Goal: Task Accomplishment & Management: Manage account settings

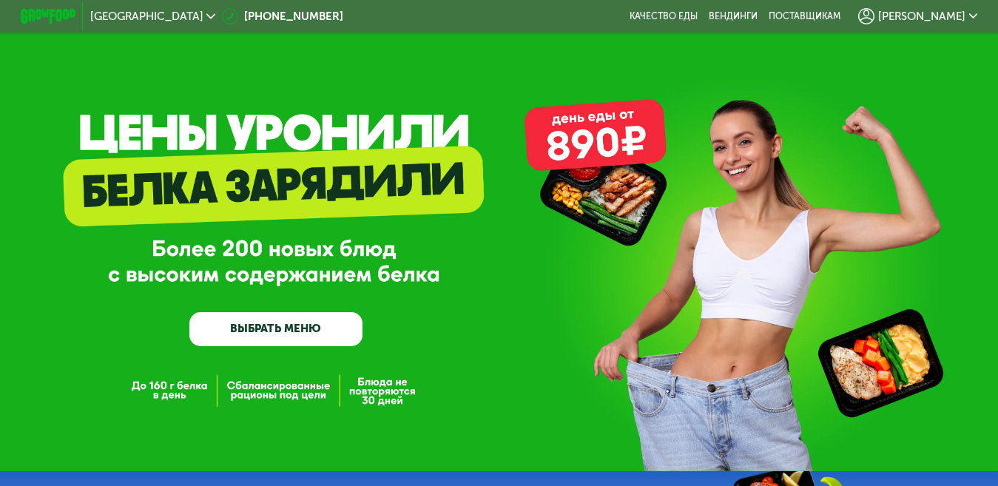
click at [942, 12] on span "[PERSON_NAME]" at bounding box center [922, 16] width 87 height 11
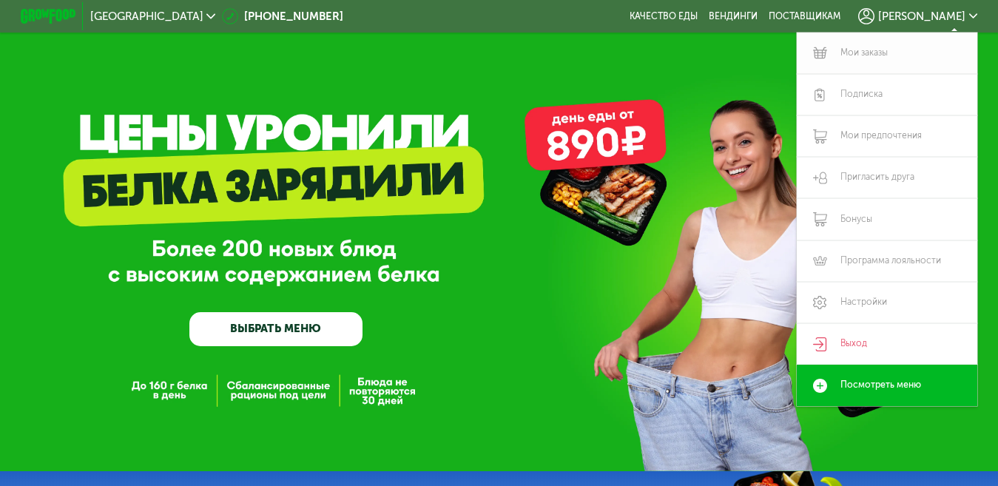
click at [857, 43] on link "Мои заказы" at bounding box center [887, 53] width 181 height 41
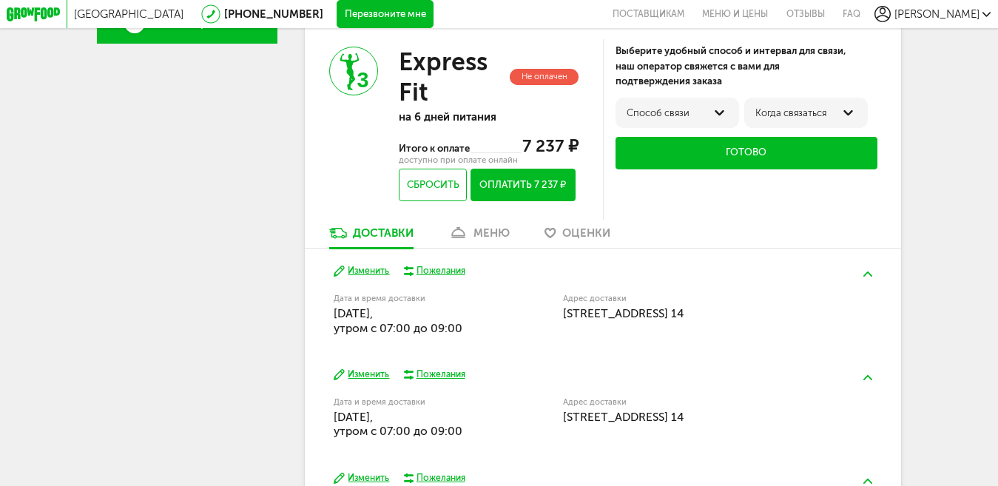
scroll to position [444, 0]
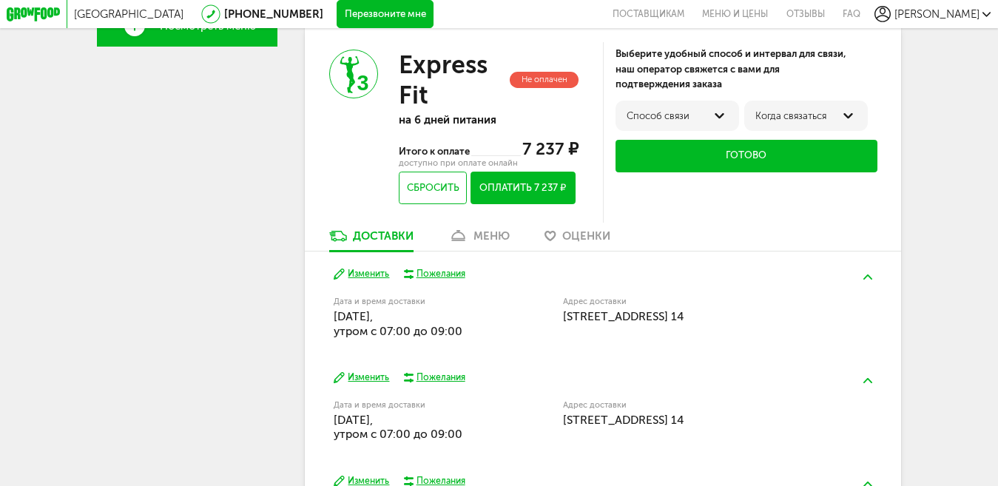
click at [489, 240] on div "меню" at bounding box center [492, 235] width 36 height 13
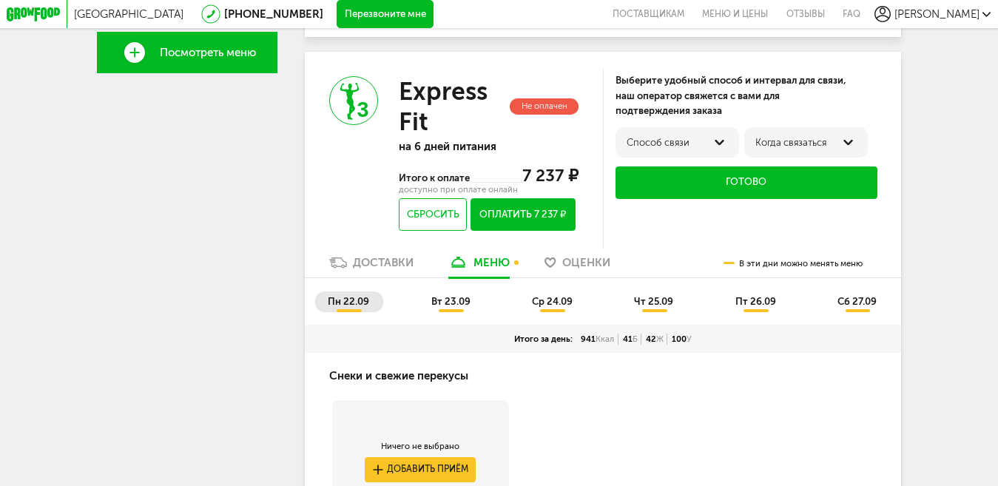
scroll to position [444, 0]
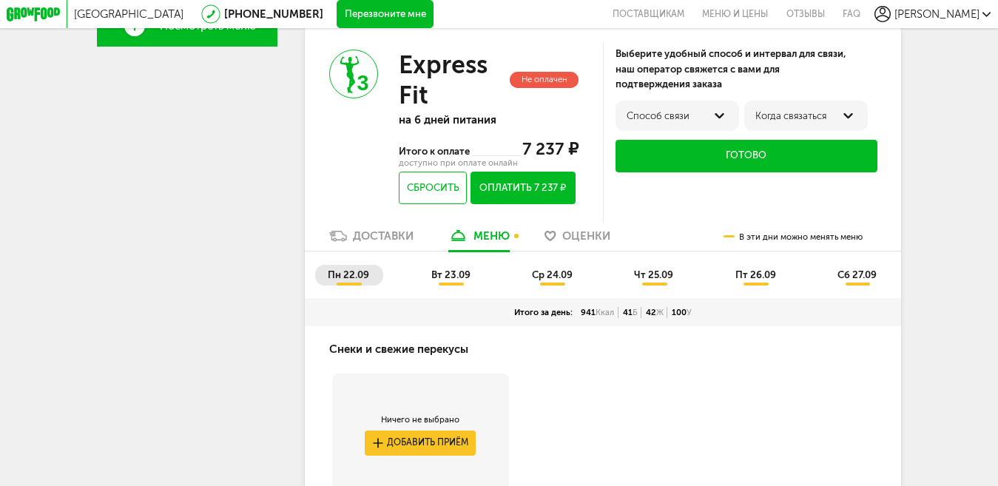
click at [394, 243] on div "Доставки" at bounding box center [383, 235] width 61 height 13
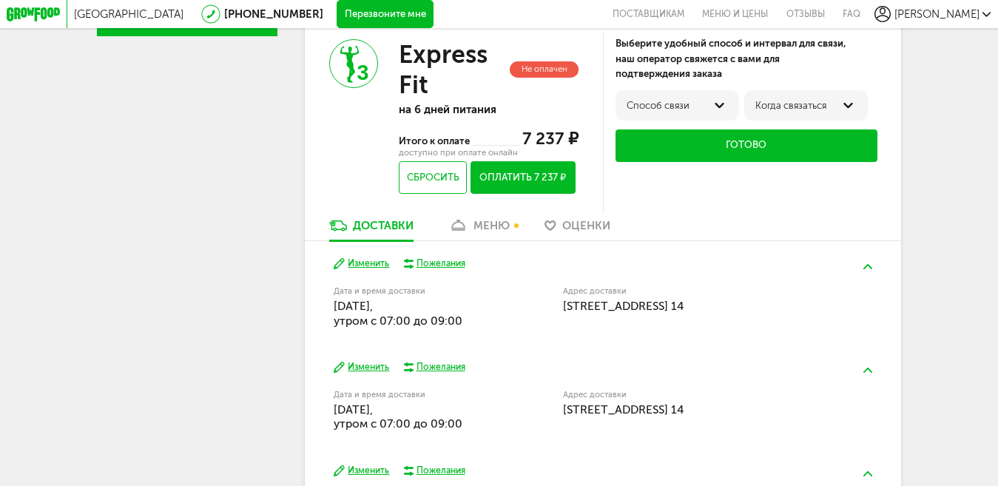
scroll to position [454, 0]
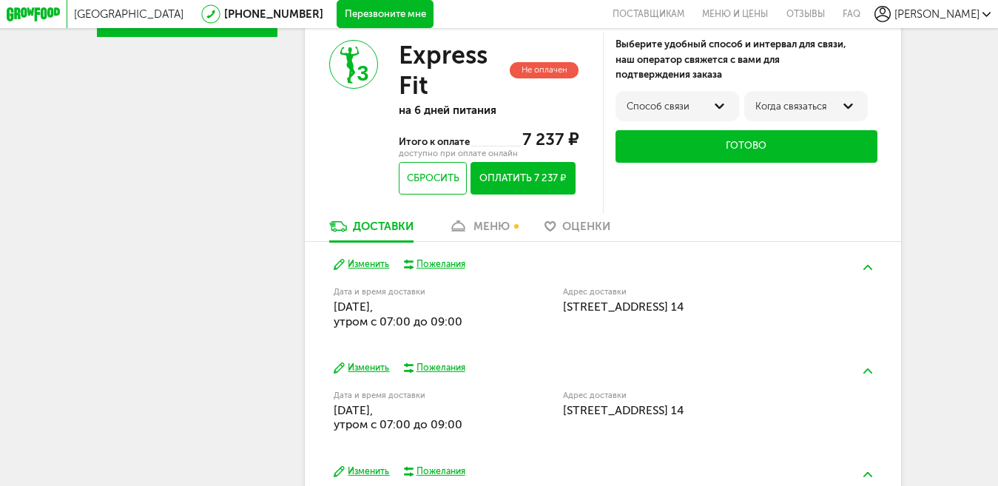
click at [510, 233] on div "меню" at bounding box center [492, 226] width 36 height 13
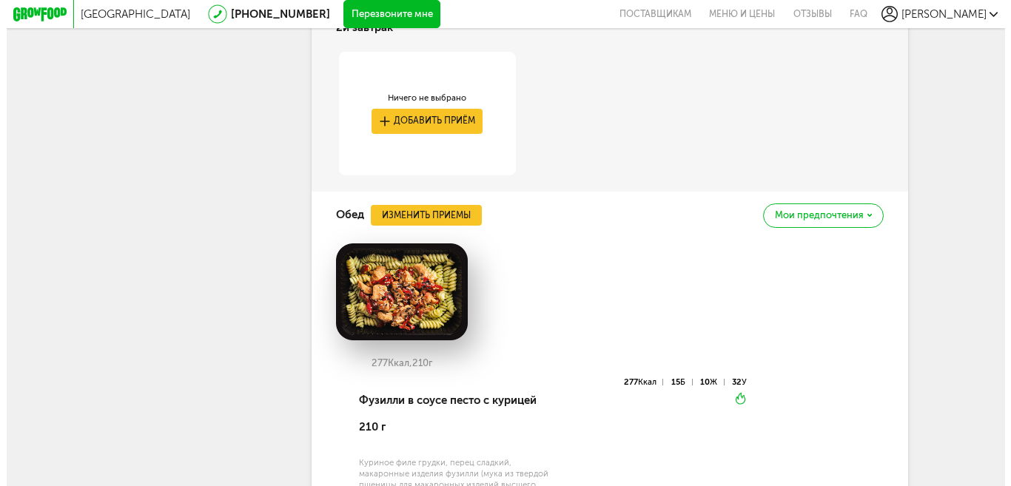
scroll to position [1554, 0]
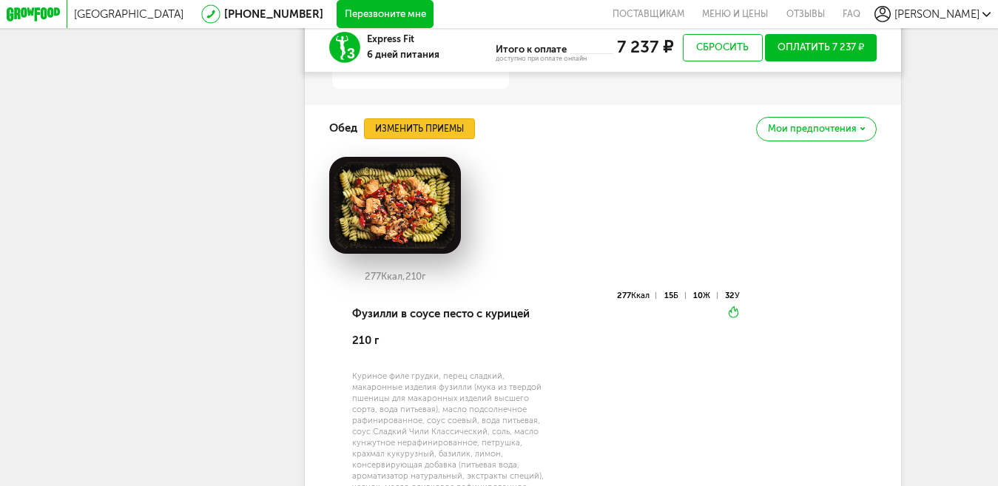
click at [428, 139] on button "Изменить приемы" at bounding box center [419, 128] width 111 height 21
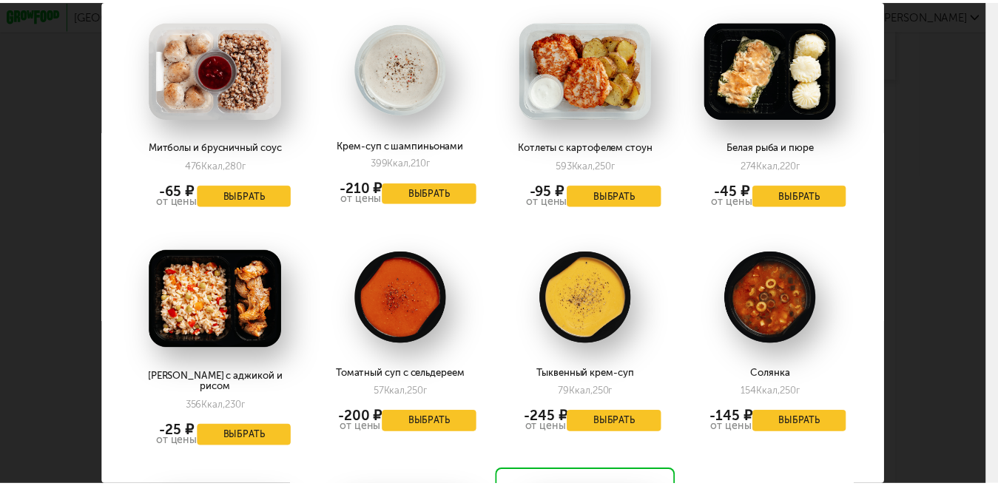
scroll to position [1976, 0]
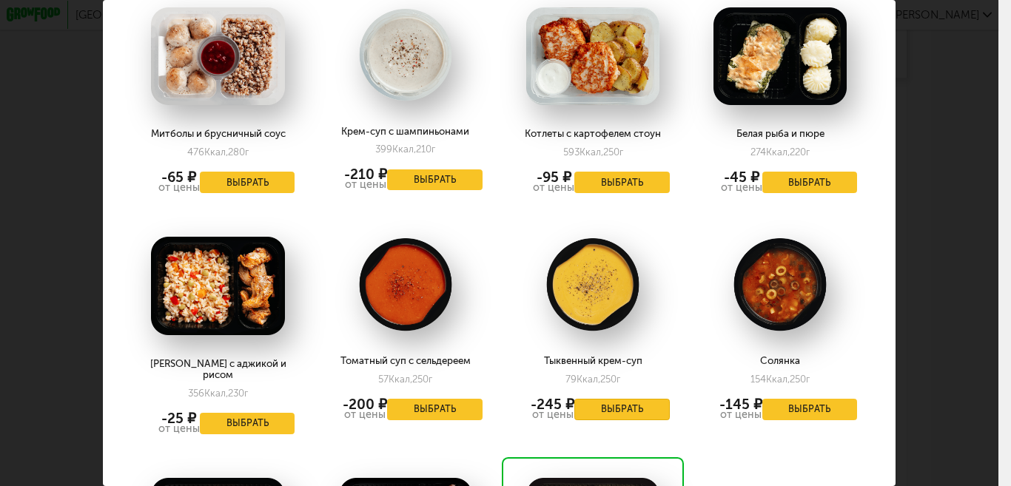
click at [627, 399] on button "Выбрать" at bounding box center [621, 409] width 95 height 21
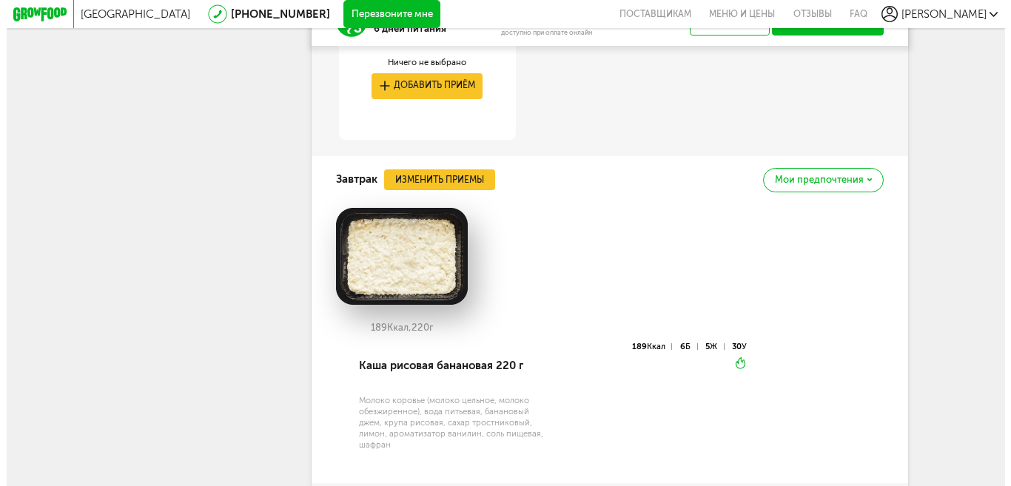
scroll to position [962, 0]
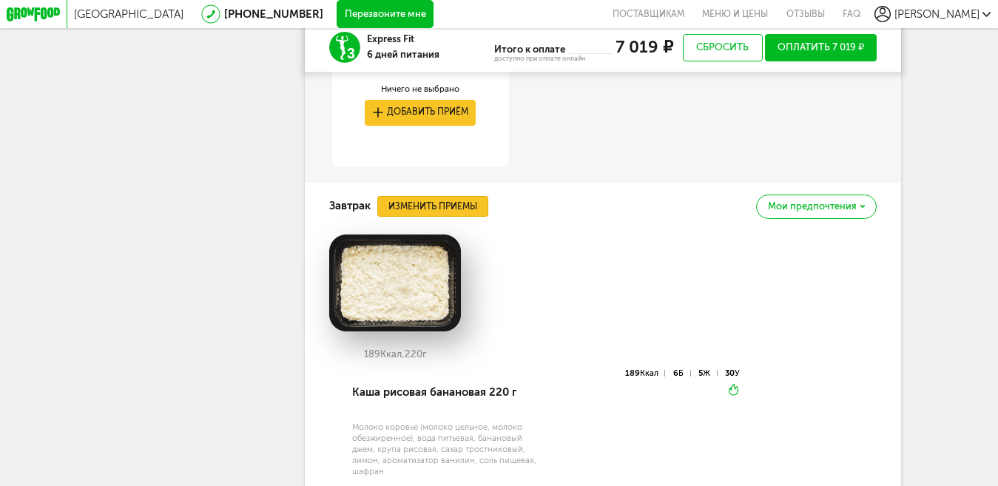
click at [440, 217] on button "Изменить приемы" at bounding box center [432, 206] width 111 height 21
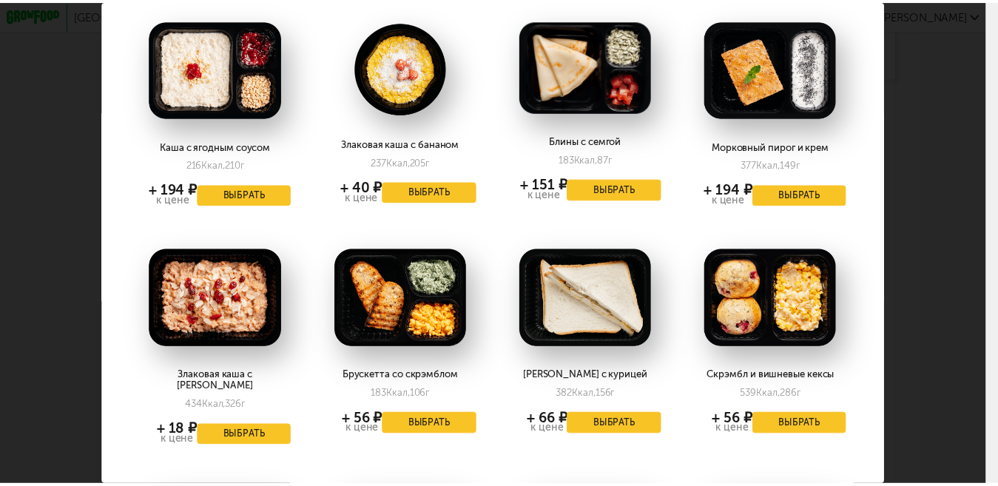
scroll to position [97, 0]
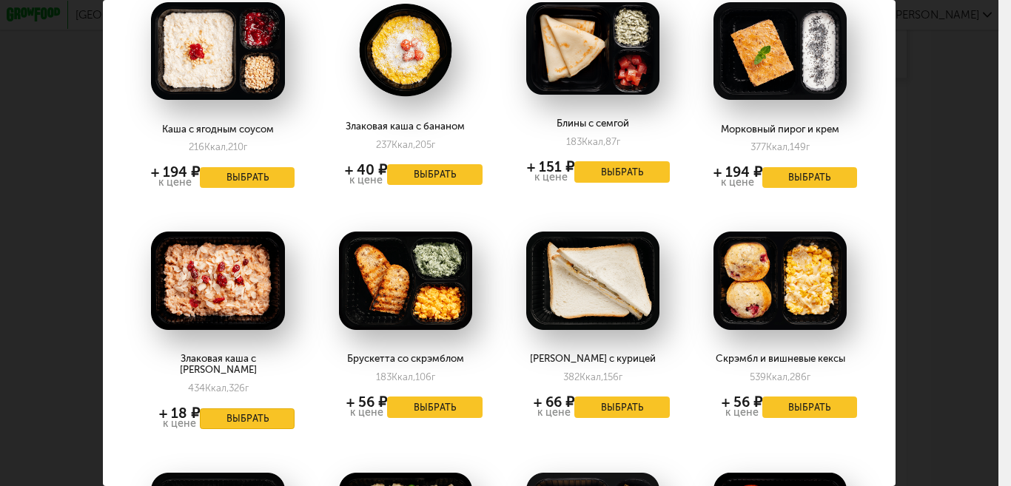
click at [232, 409] on button "Выбрать" at bounding box center [247, 419] width 95 height 21
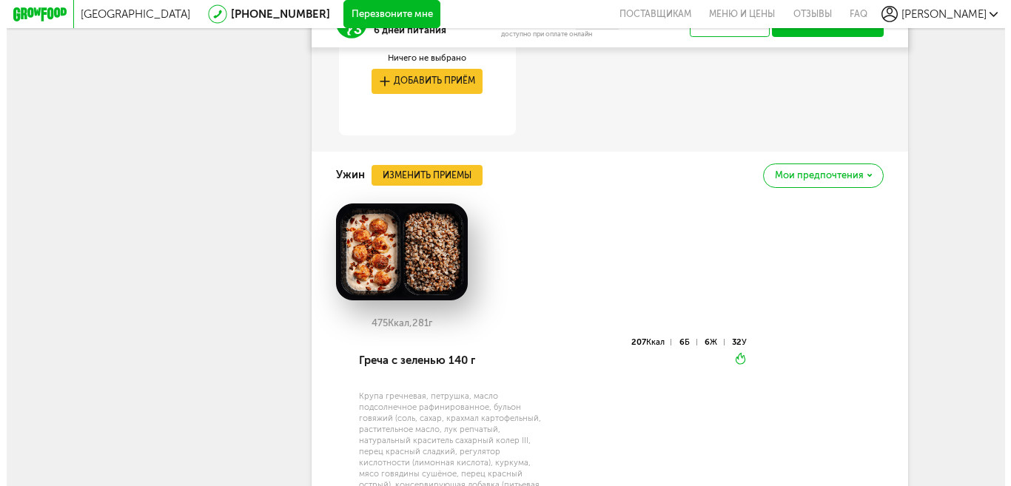
scroll to position [2018, 0]
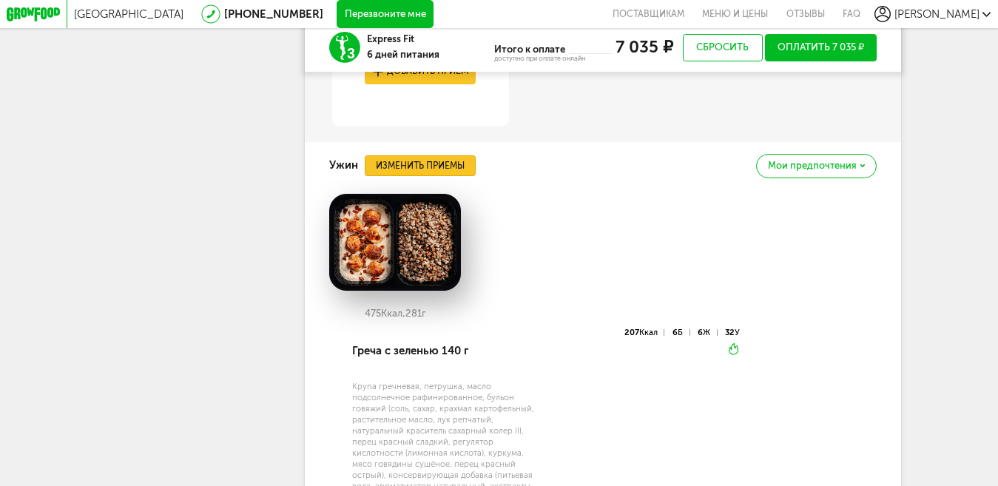
click at [433, 176] on button "Изменить приемы" at bounding box center [420, 165] width 111 height 21
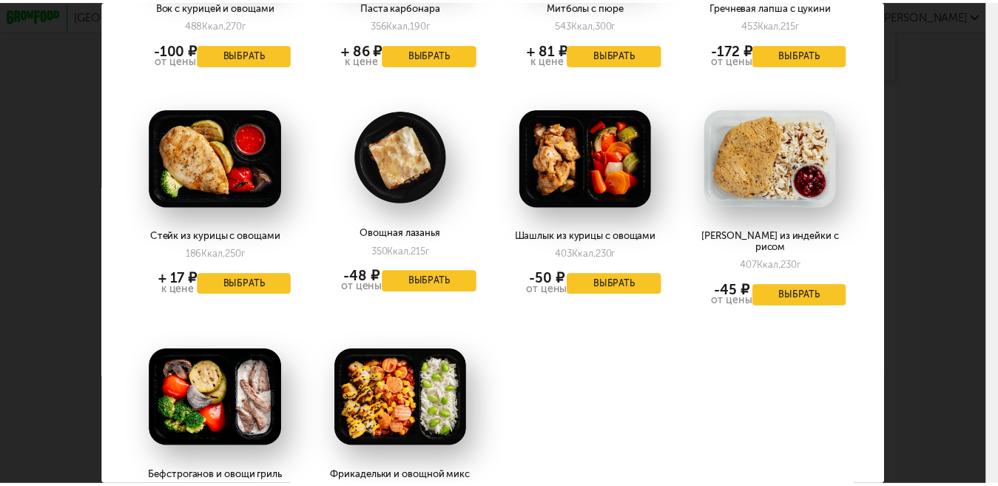
scroll to position [1916, 0]
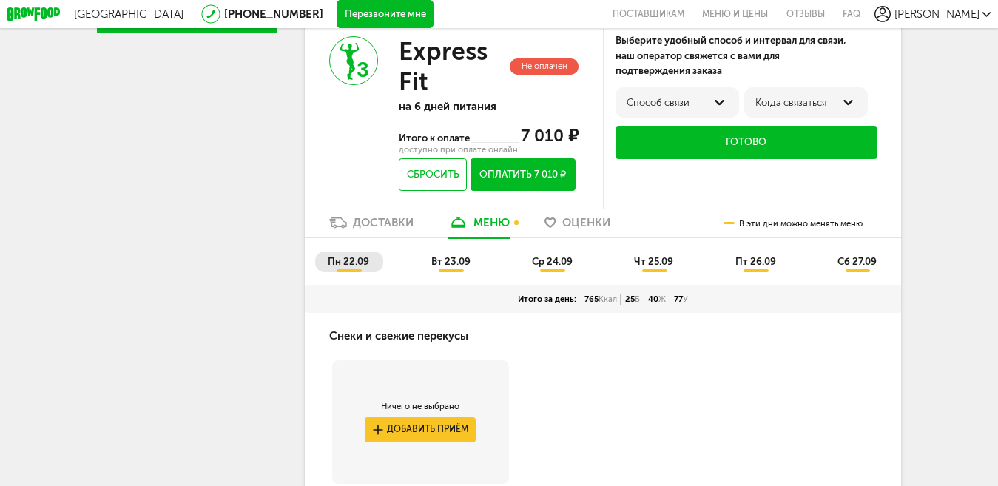
scroll to position [489, 0]
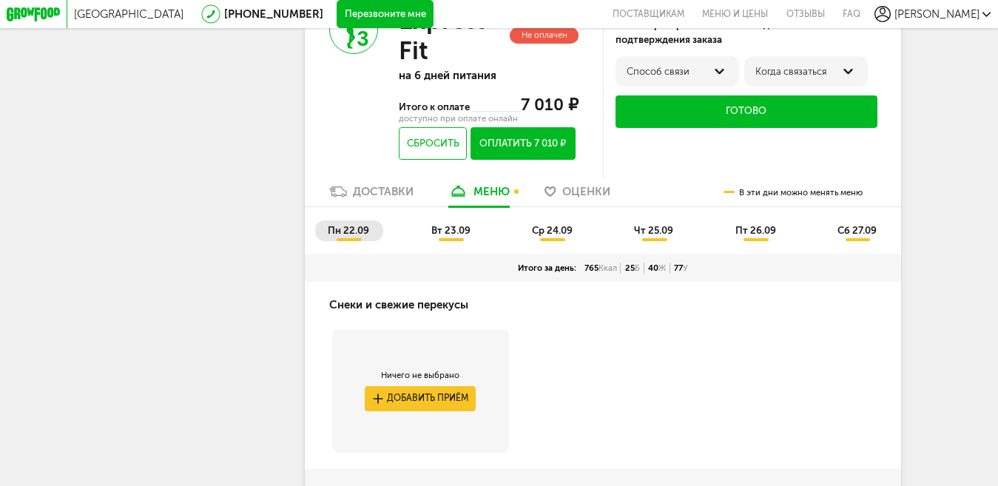
click at [450, 236] on span "вт 23.09" at bounding box center [451, 230] width 39 height 11
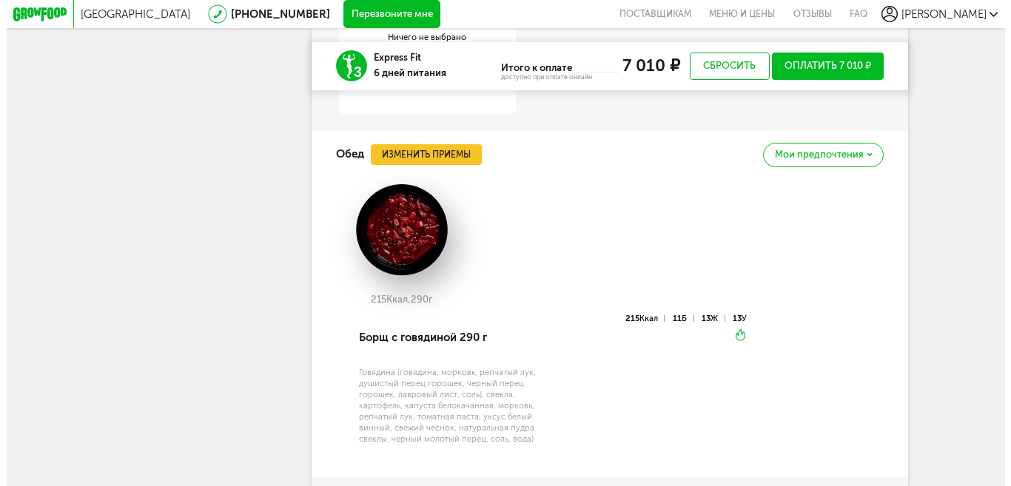
scroll to position [1682, 0]
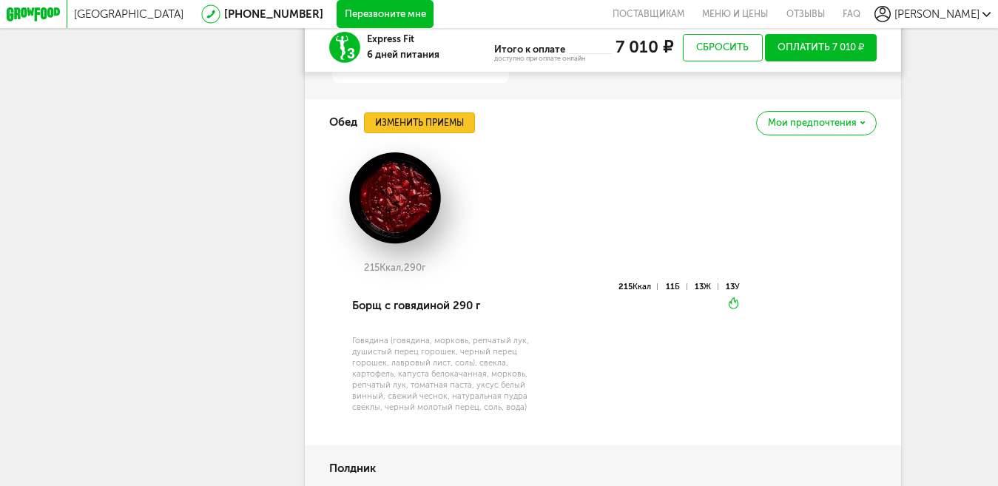
click at [427, 133] on button "Изменить приемы" at bounding box center [419, 123] width 111 height 21
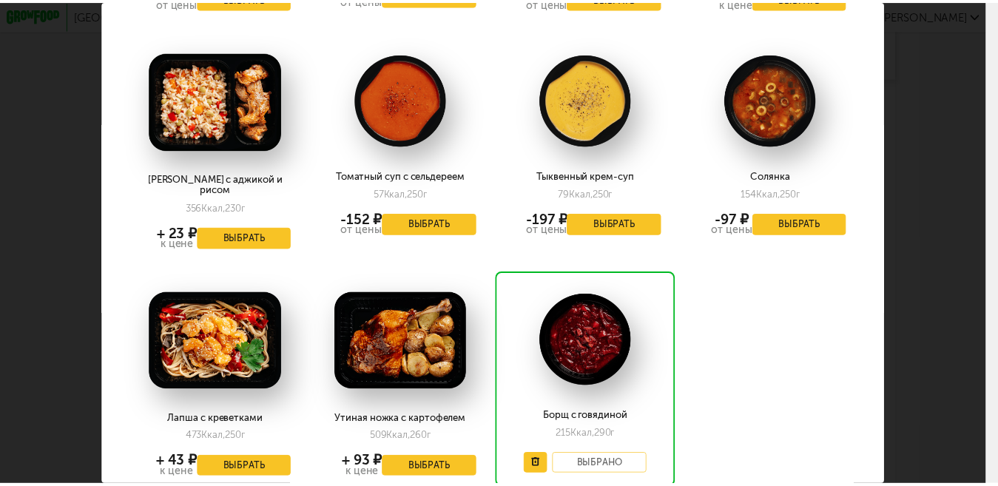
scroll to position [2201, 0]
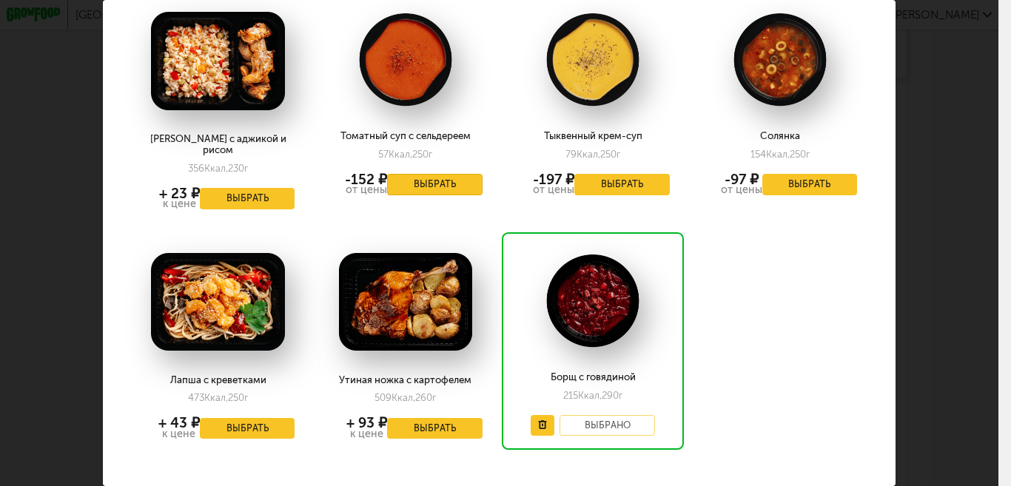
click at [406, 174] on button "Выбрать" at bounding box center [434, 184] width 95 height 21
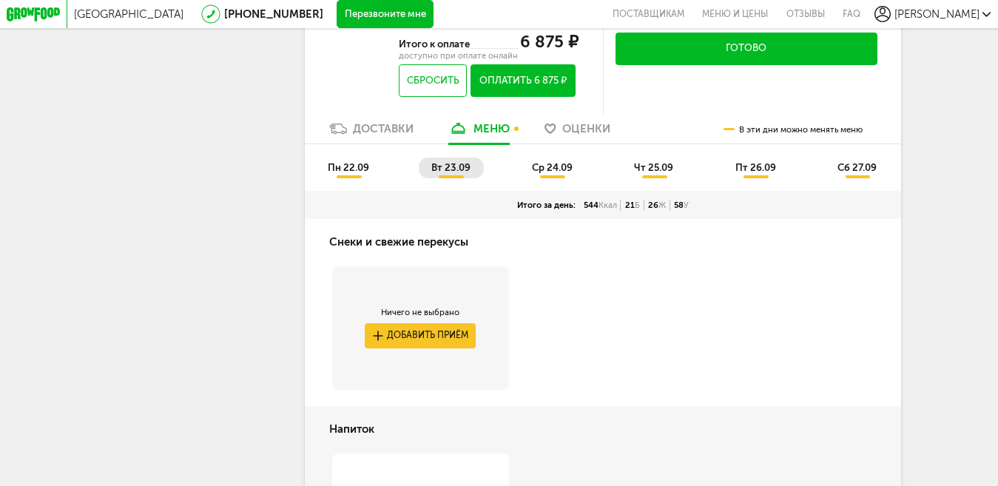
scroll to position [426, 0]
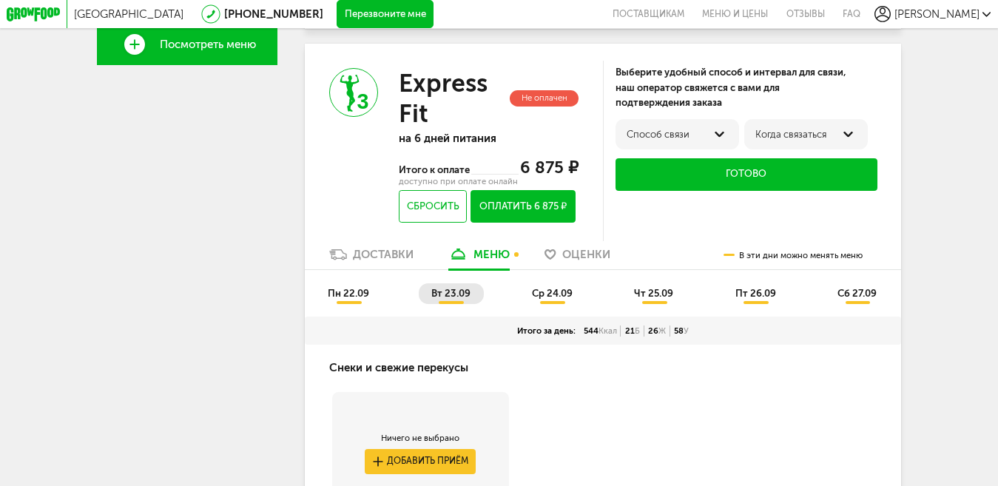
click at [549, 299] on span "ср 24.09" at bounding box center [552, 293] width 41 height 11
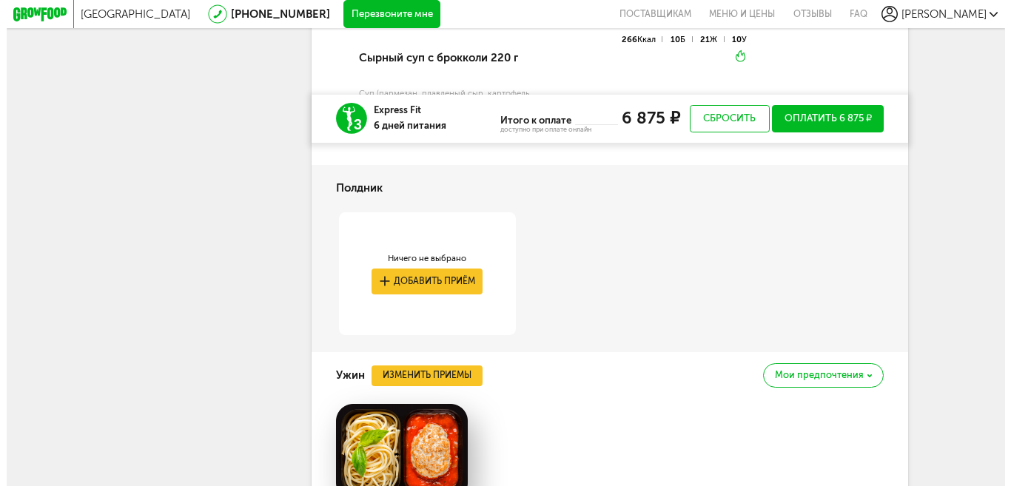
scroll to position [2350, 0]
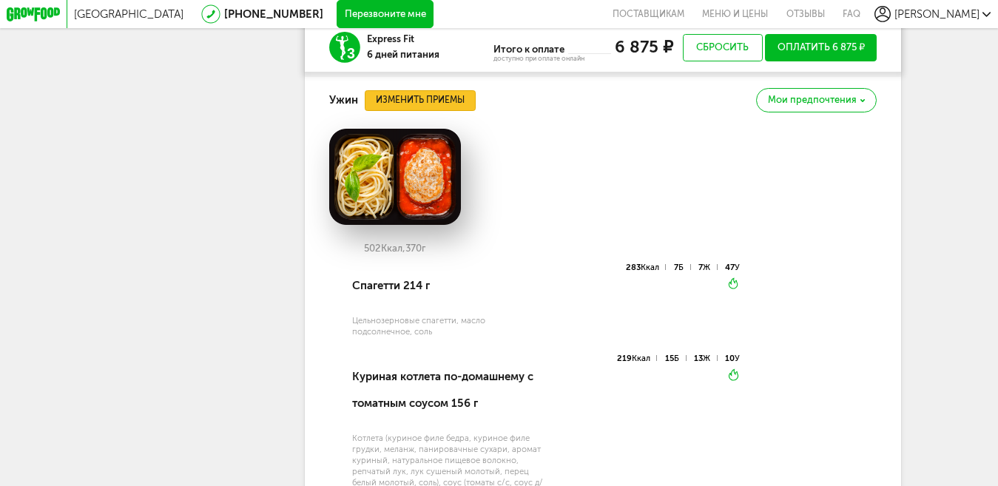
click at [437, 111] on button "Изменить приемы" at bounding box center [420, 100] width 111 height 21
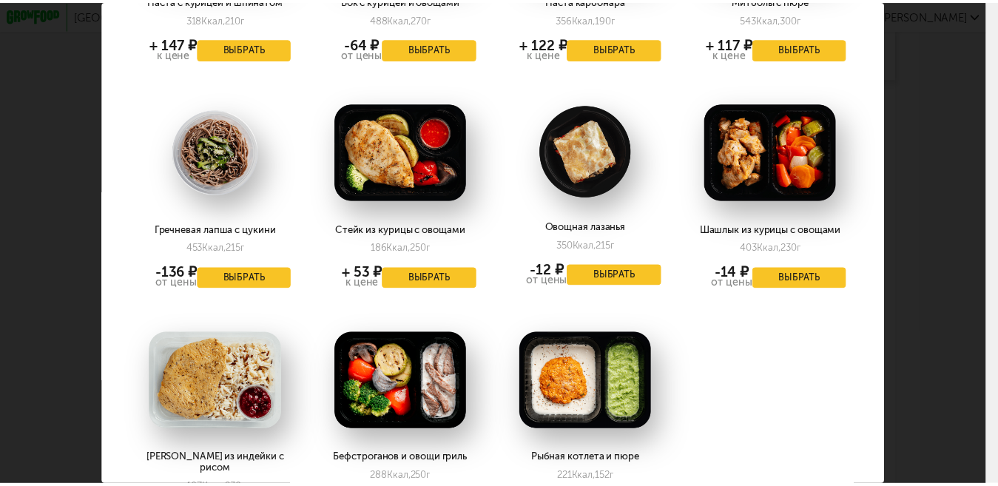
scroll to position [1807, 0]
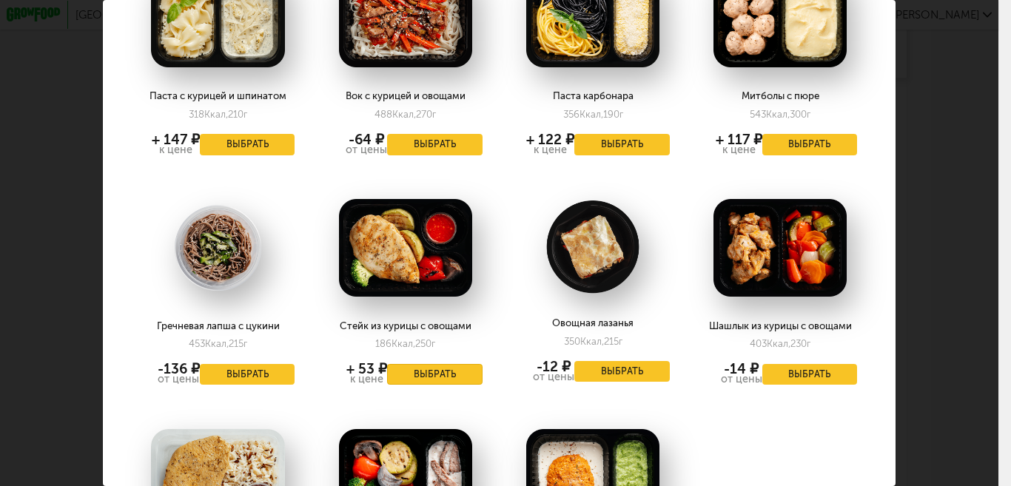
click at [440, 364] on button "Выбрать" at bounding box center [434, 374] width 95 height 21
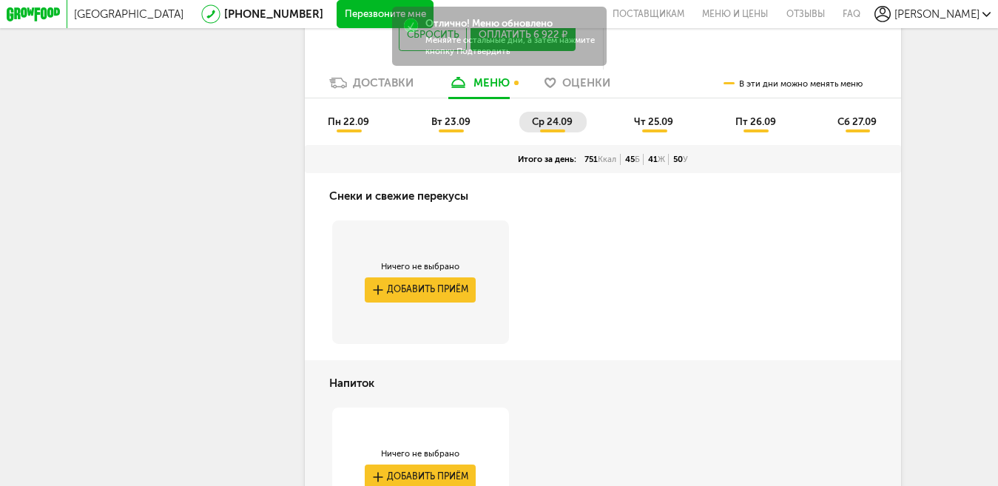
scroll to position [550, 0]
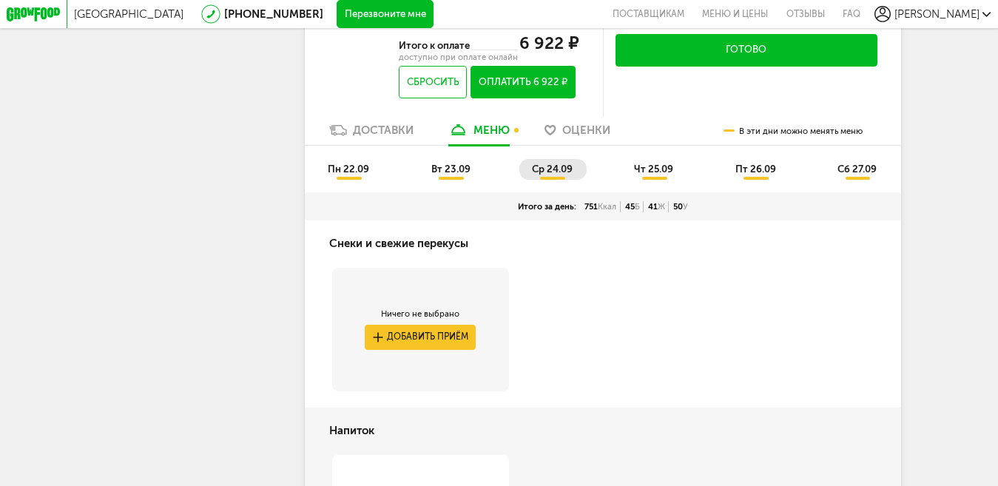
click at [659, 175] on span "чт 25.09" at bounding box center [653, 169] width 39 height 11
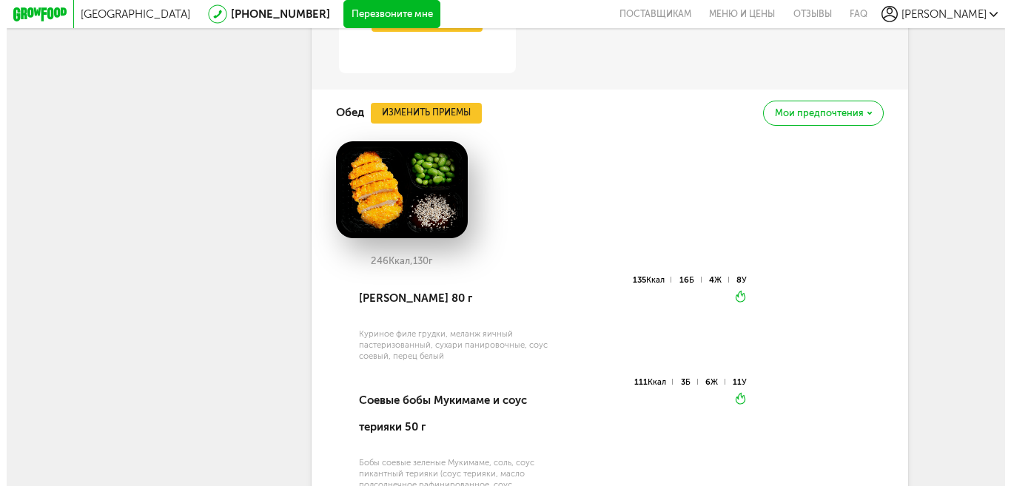
scroll to position [1808, 0]
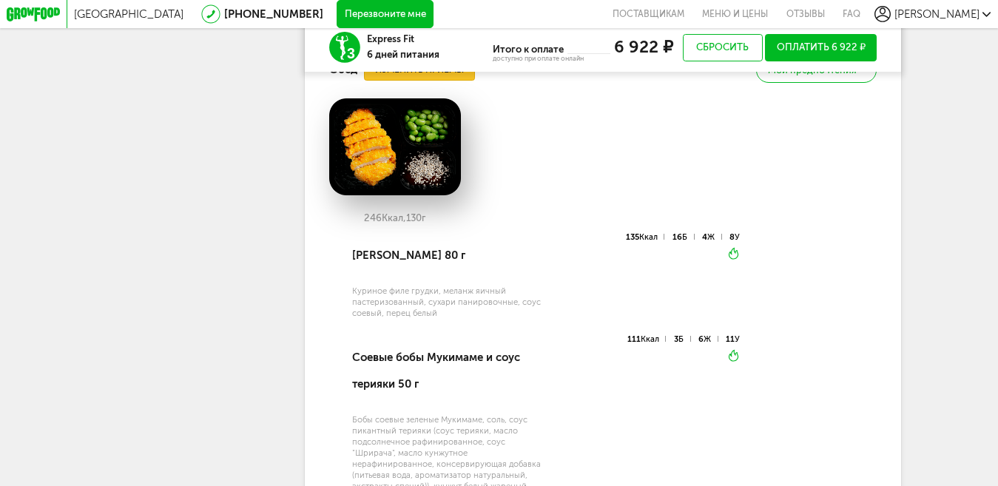
click at [404, 81] on button "Изменить приемы" at bounding box center [419, 70] width 111 height 21
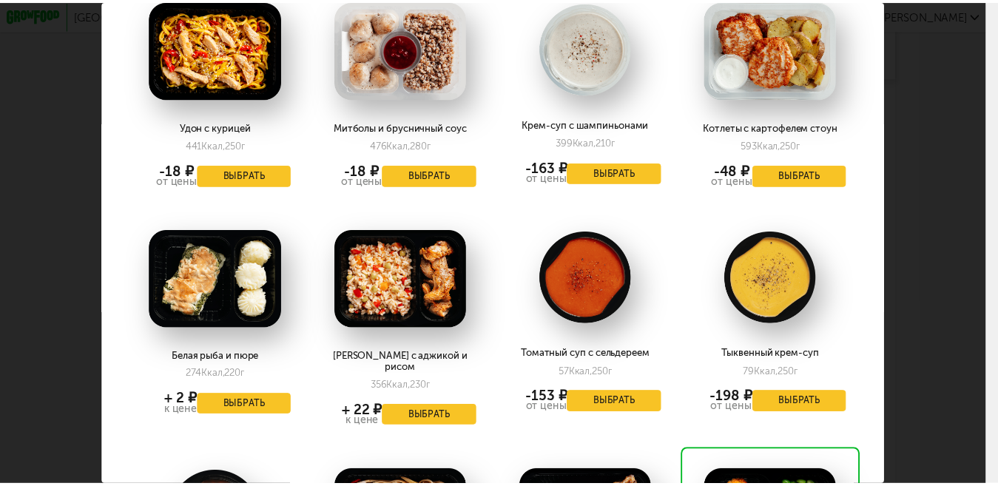
scroll to position [1990, 0]
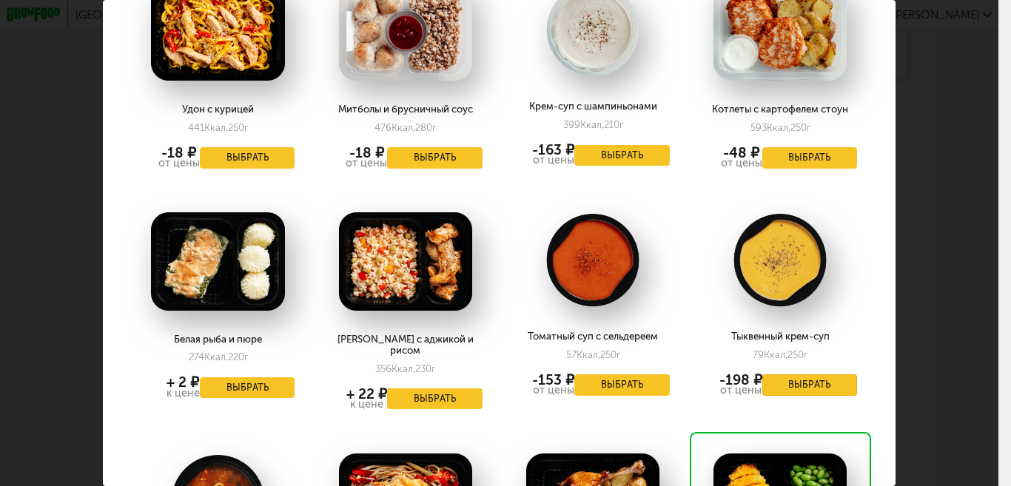
click at [790, 375] on button "Выбрать" at bounding box center [809, 385] width 95 height 21
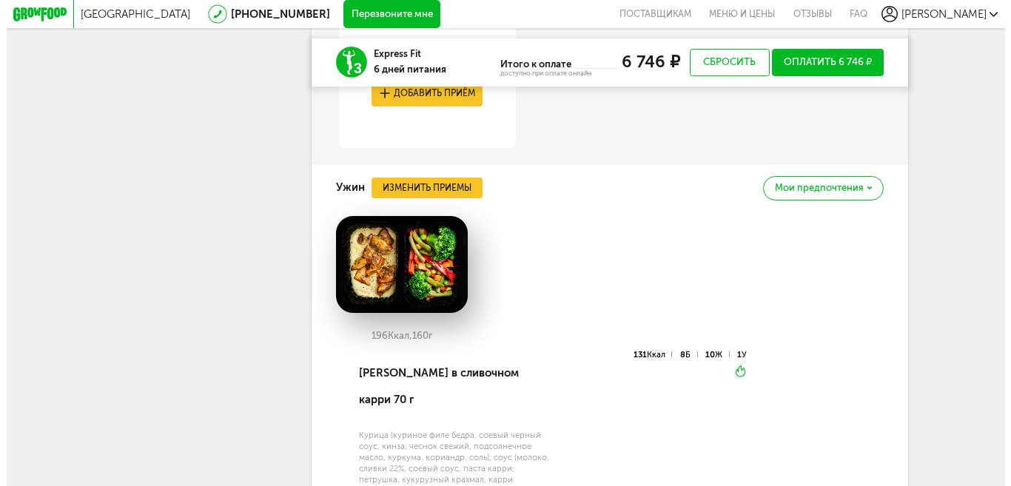
scroll to position [2206, 0]
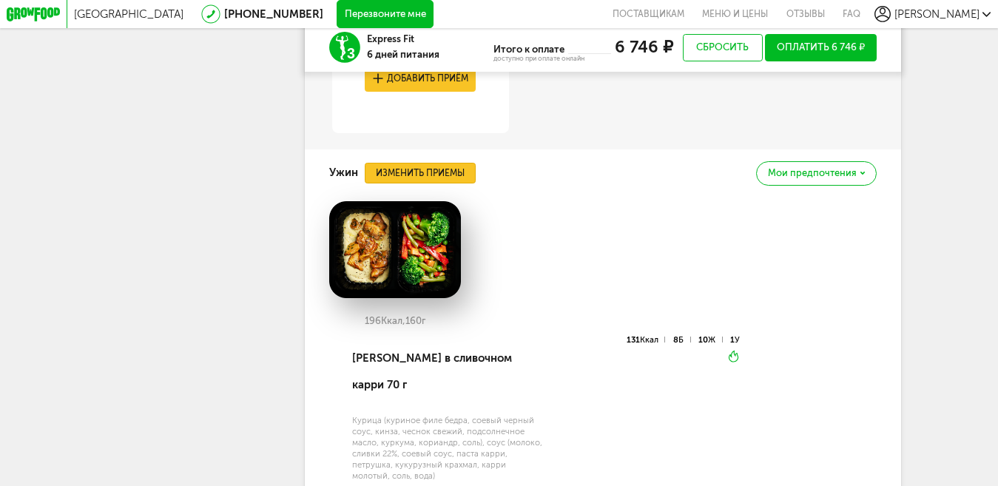
click at [403, 184] on button "Изменить приемы" at bounding box center [420, 173] width 111 height 21
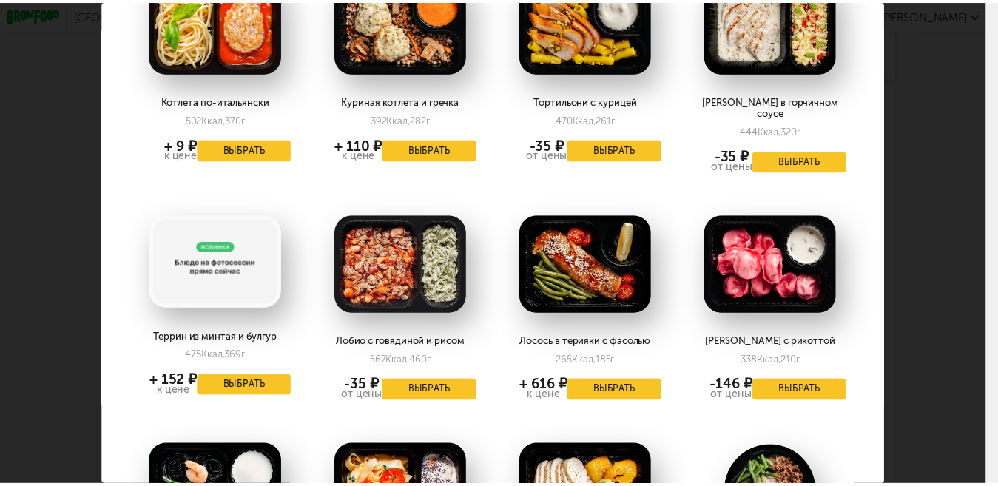
scroll to position [412, 0]
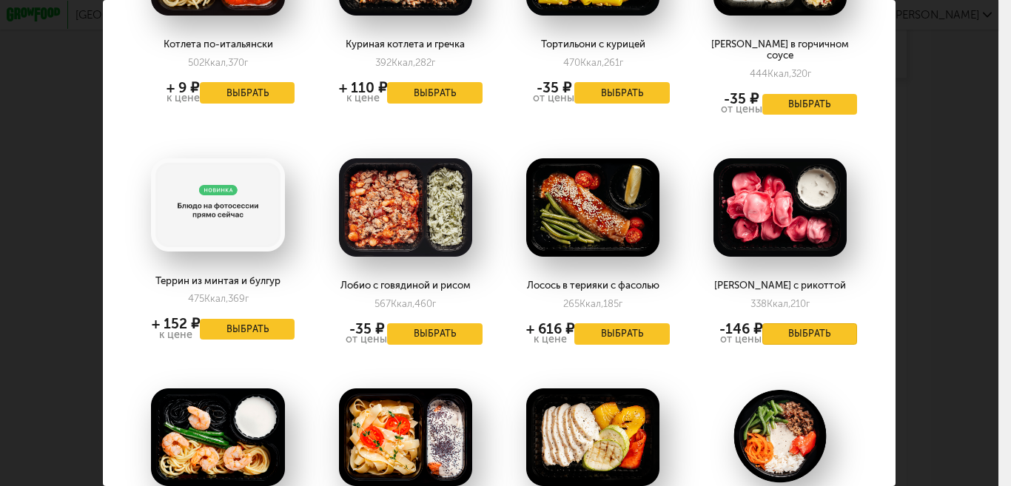
click at [779, 326] on button "Выбрать" at bounding box center [809, 333] width 95 height 21
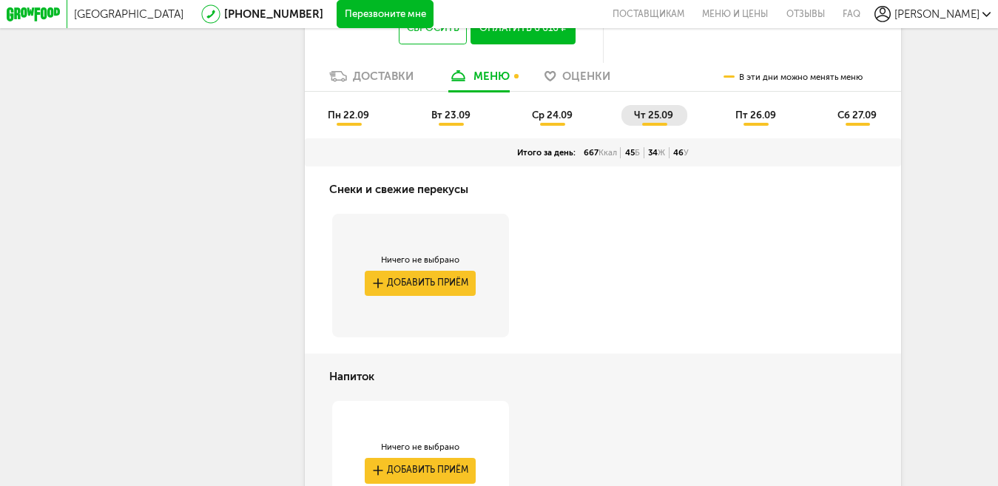
scroll to position [557, 0]
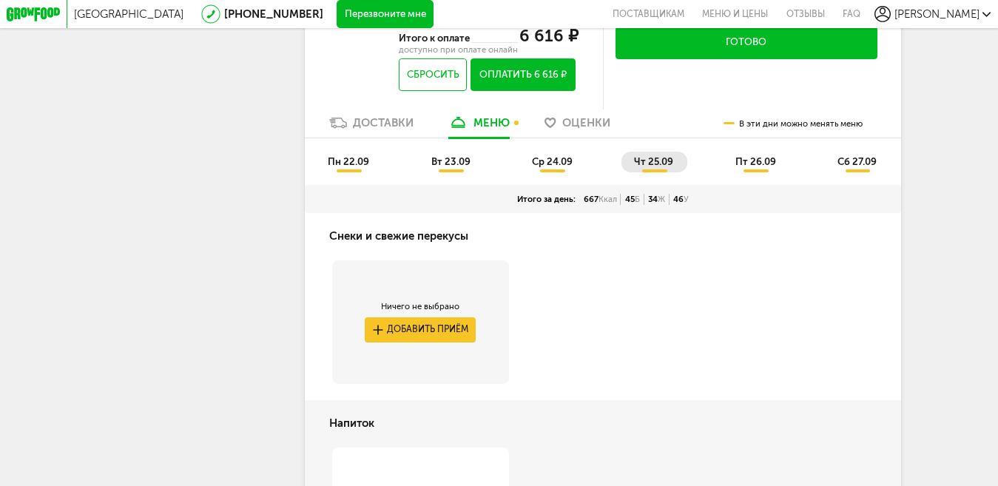
click at [753, 167] on span "пт 26.09" at bounding box center [756, 161] width 41 height 11
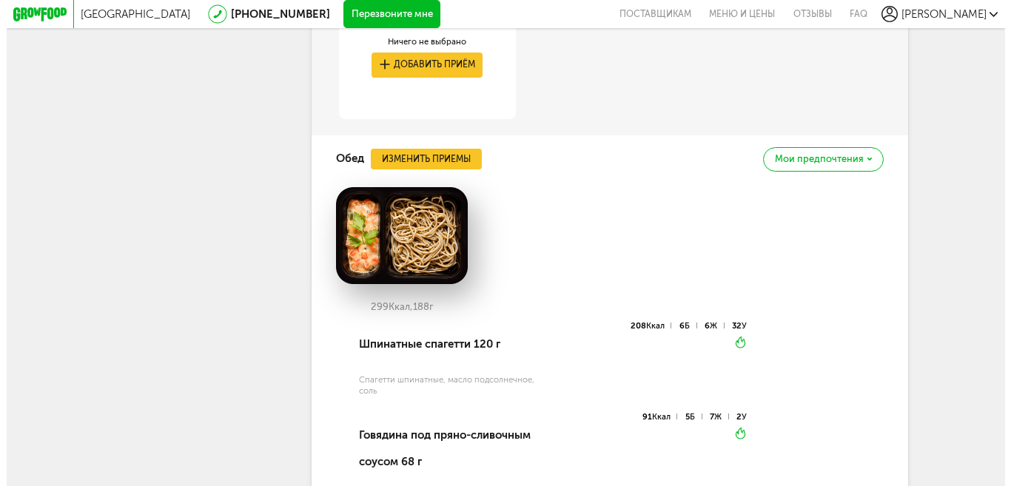
scroll to position [1494, 0]
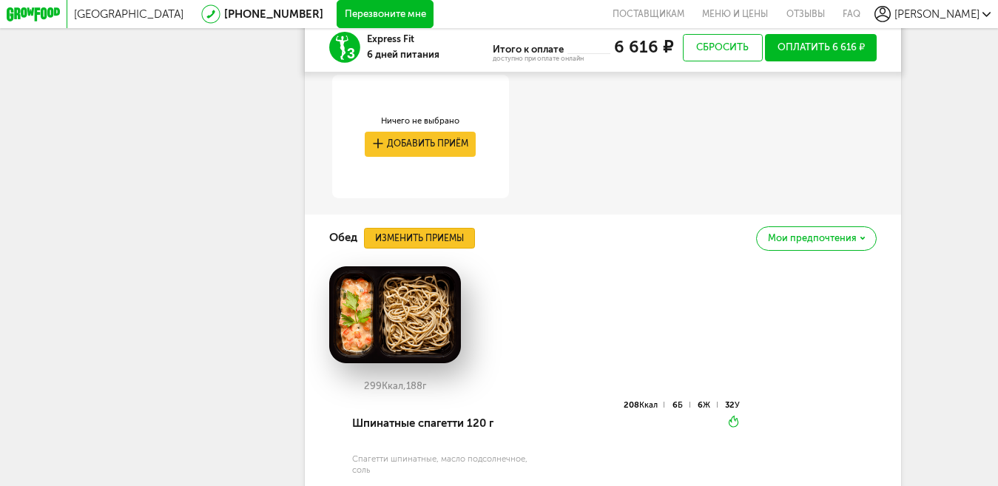
click at [423, 249] on button "Изменить приемы" at bounding box center [419, 238] width 111 height 21
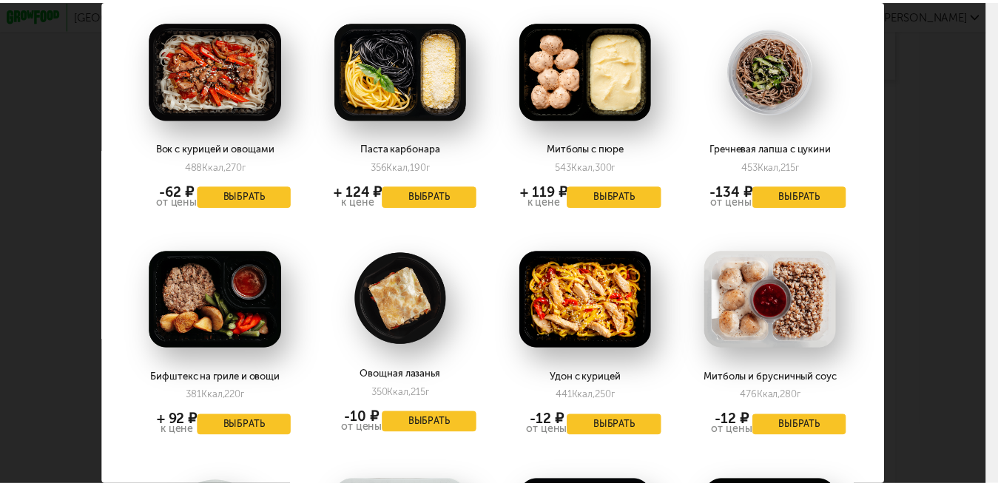
scroll to position [1760, 0]
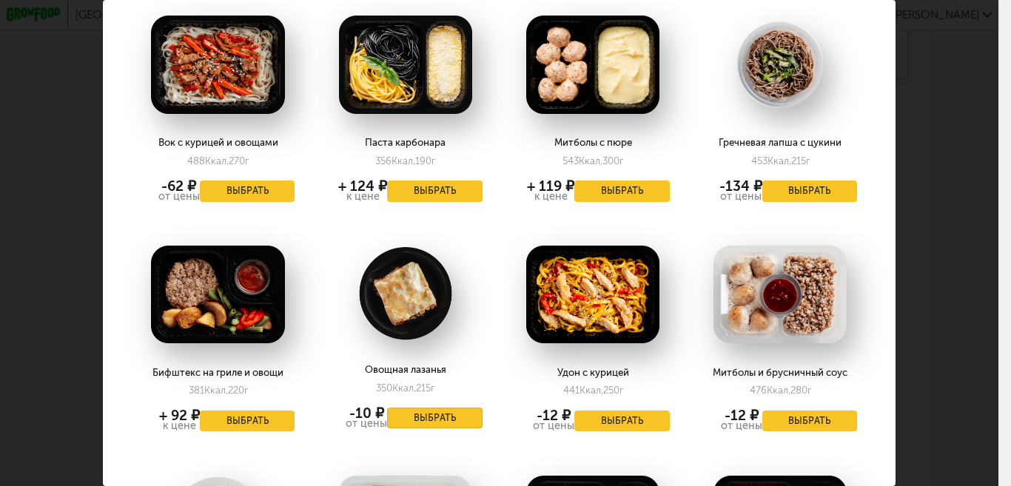
click at [429, 408] on button "Выбрать" at bounding box center [434, 418] width 95 height 21
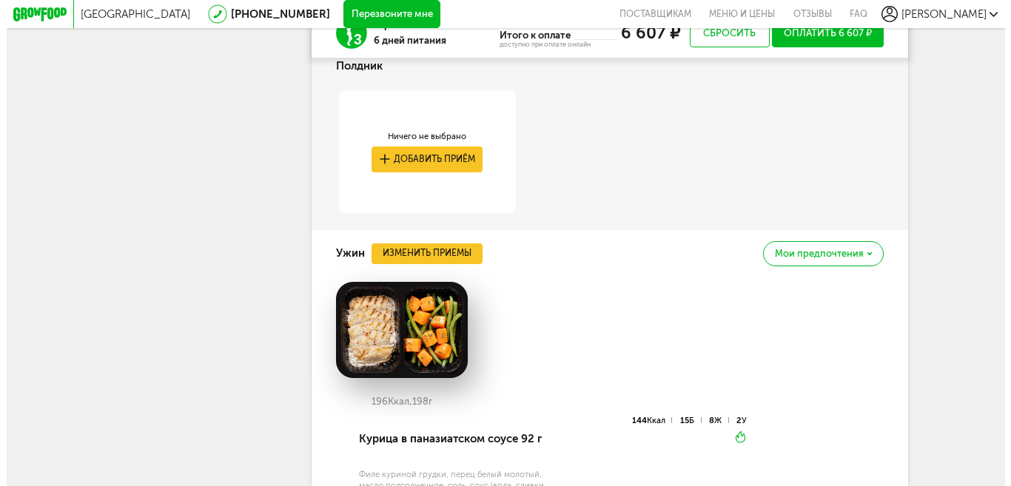
scroll to position [2130, 0]
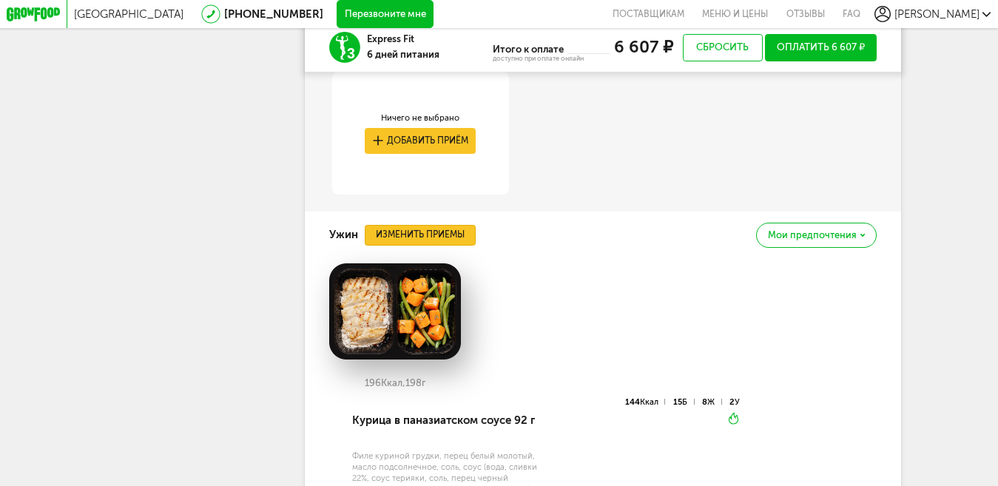
click at [406, 246] on button "Изменить приемы" at bounding box center [420, 235] width 111 height 21
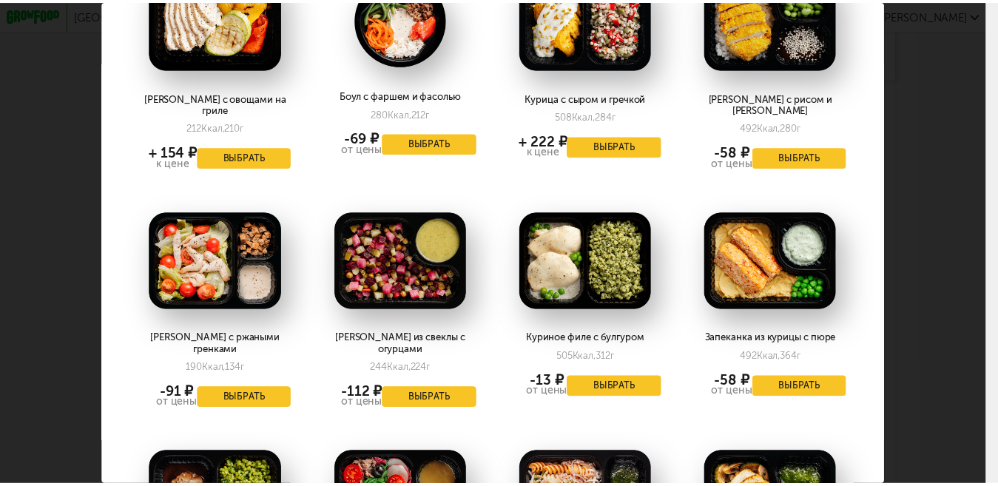
scroll to position [1085, 0]
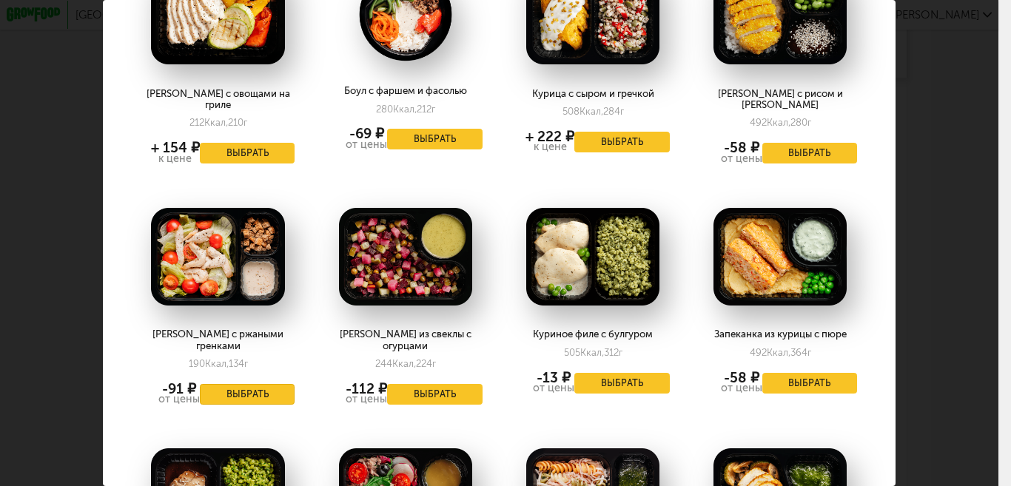
click at [237, 384] on button "Выбрать" at bounding box center [247, 394] width 95 height 21
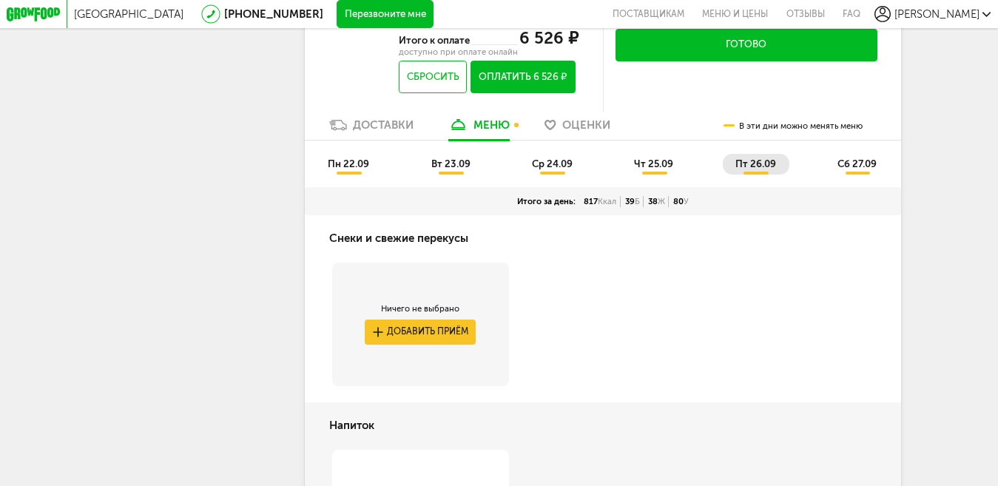
scroll to position [514, 0]
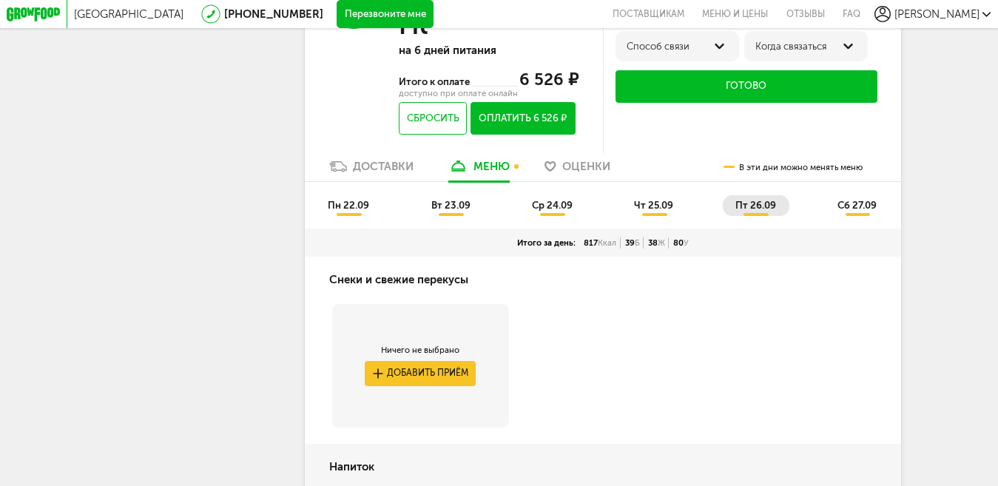
click at [860, 211] on span "сб 27.09" at bounding box center [857, 205] width 39 height 11
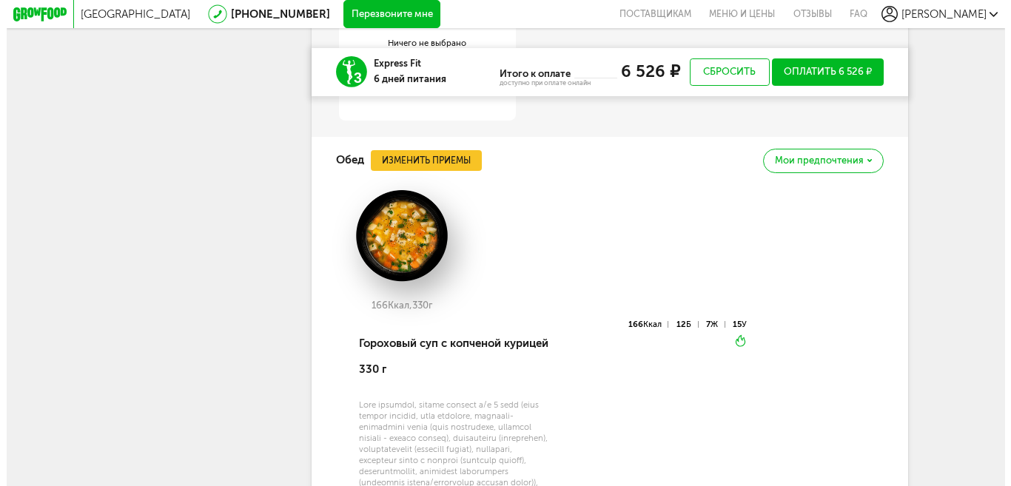
scroll to position [1720, 0]
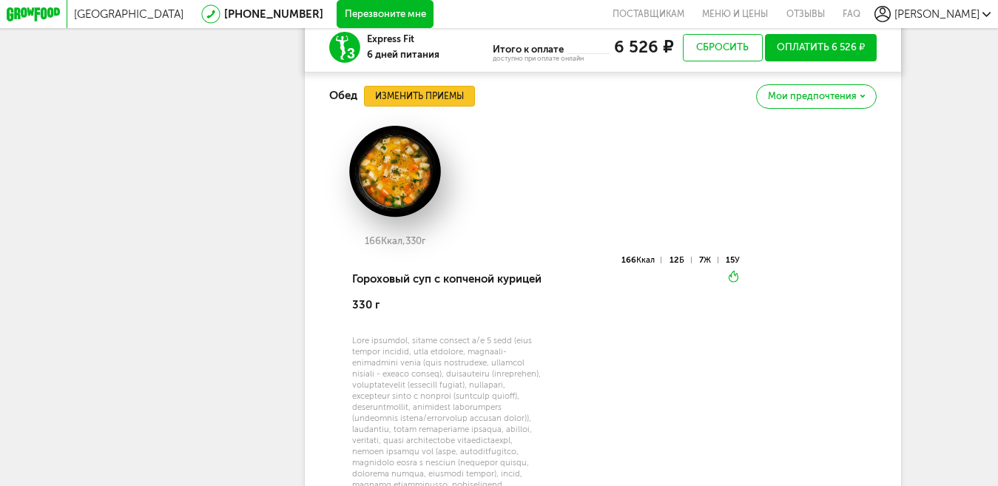
click at [415, 100] on button "Изменить приемы" at bounding box center [419, 96] width 111 height 21
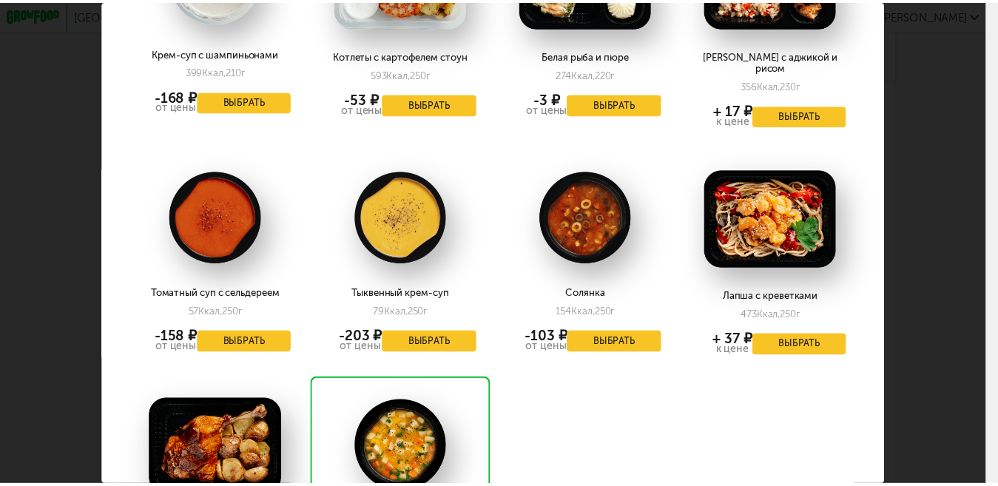
scroll to position [2331, 0]
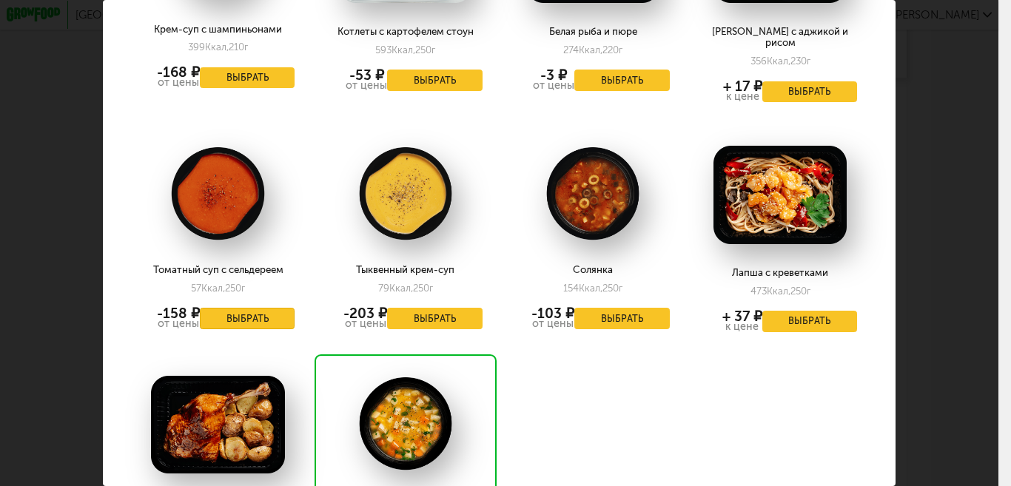
click at [223, 308] on button "Выбрать" at bounding box center [247, 318] width 95 height 21
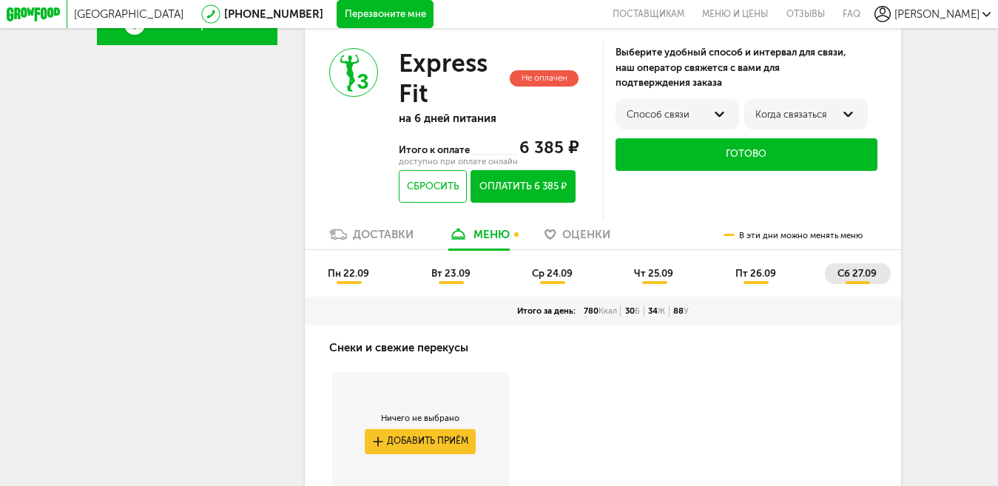
scroll to position [409, 0]
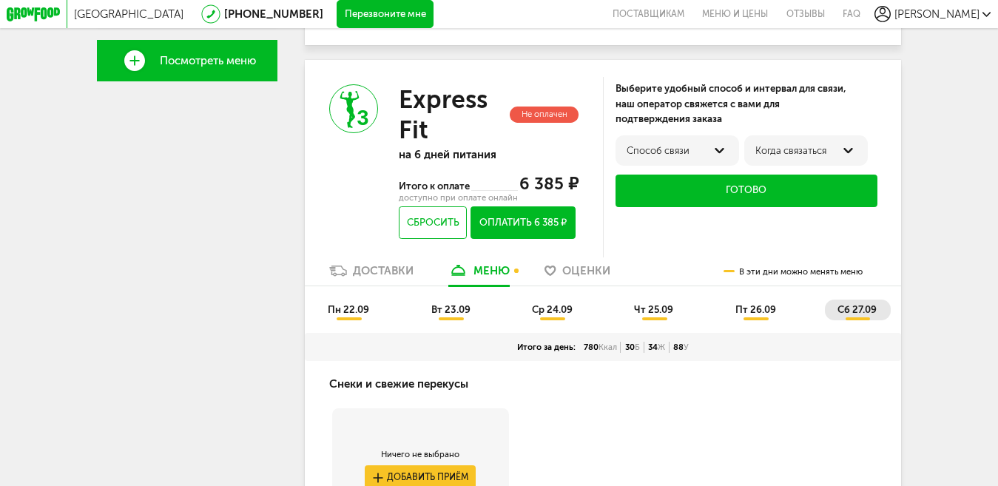
click at [762, 315] on span "пт 26.09" at bounding box center [756, 309] width 41 height 11
click at [668, 315] on span "чт 25.09" at bounding box center [653, 309] width 39 height 11
click at [562, 315] on span "ср 24.09" at bounding box center [552, 309] width 41 height 11
click at [440, 315] on span "вт 23.09" at bounding box center [451, 309] width 39 height 11
click at [343, 311] on span "пн 22.09" at bounding box center [348, 309] width 41 height 11
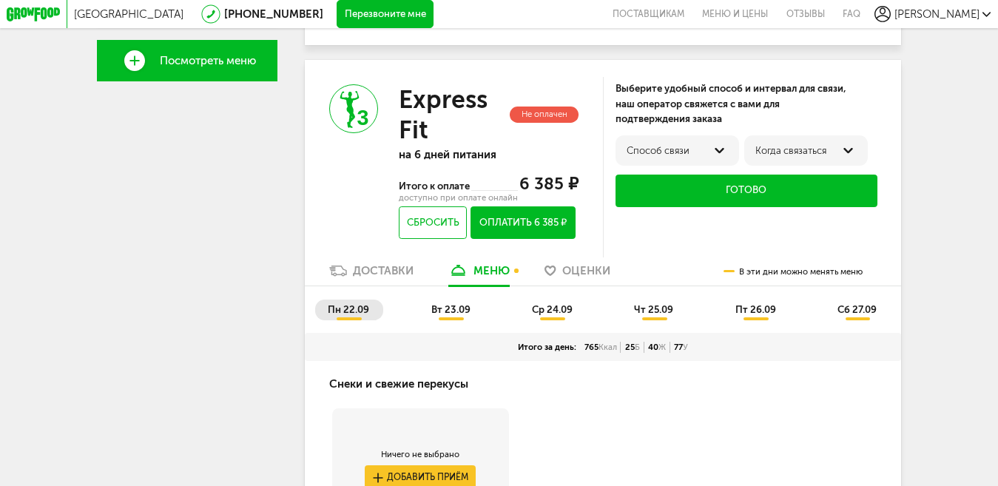
click at [362, 276] on div "Доставки" at bounding box center [383, 270] width 61 height 13
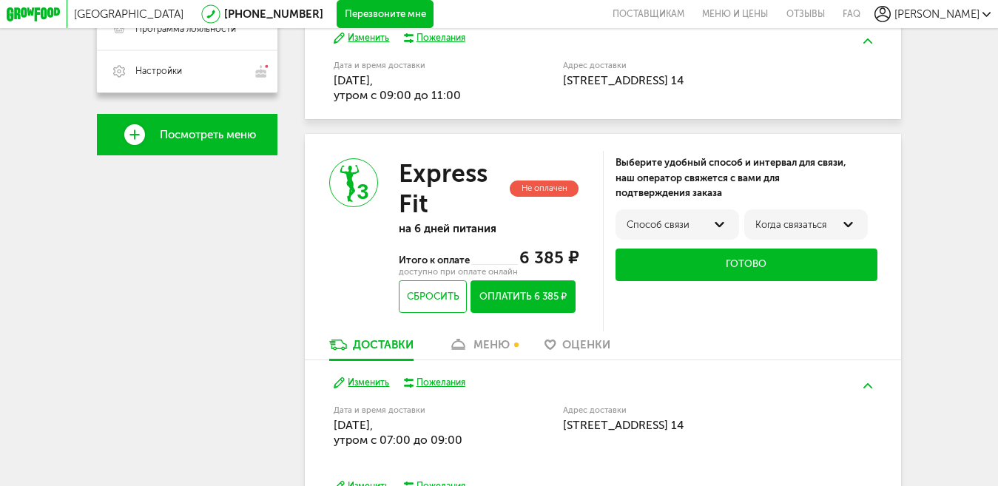
scroll to position [261, 0]
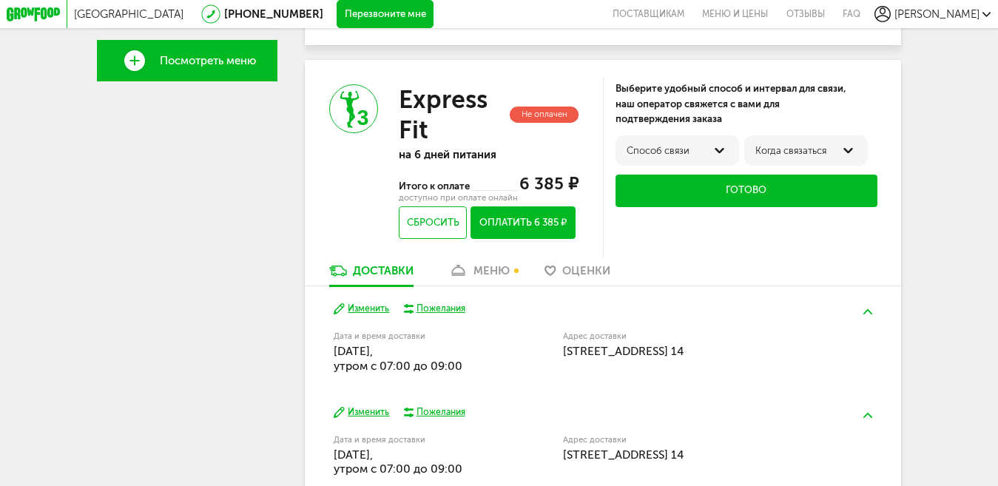
click at [481, 271] on div "меню" at bounding box center [492, 270] width 36 height 13
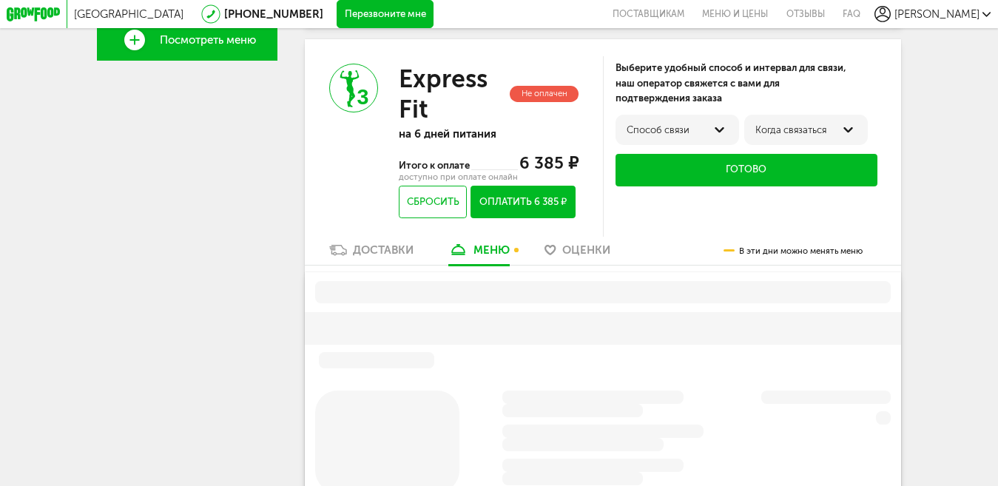
scroll to position [437, 0]
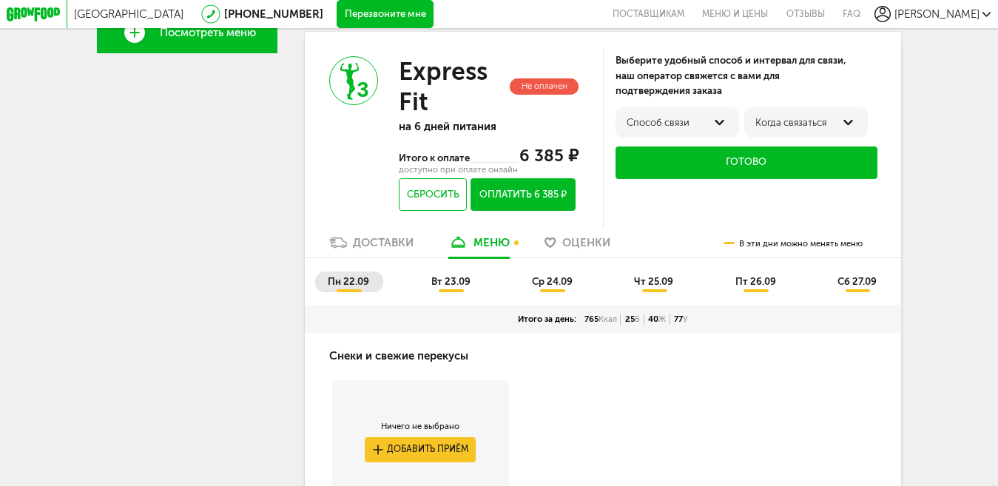
click at [718, 125] on icon at bounding box center [720, 122] width 10 height 5
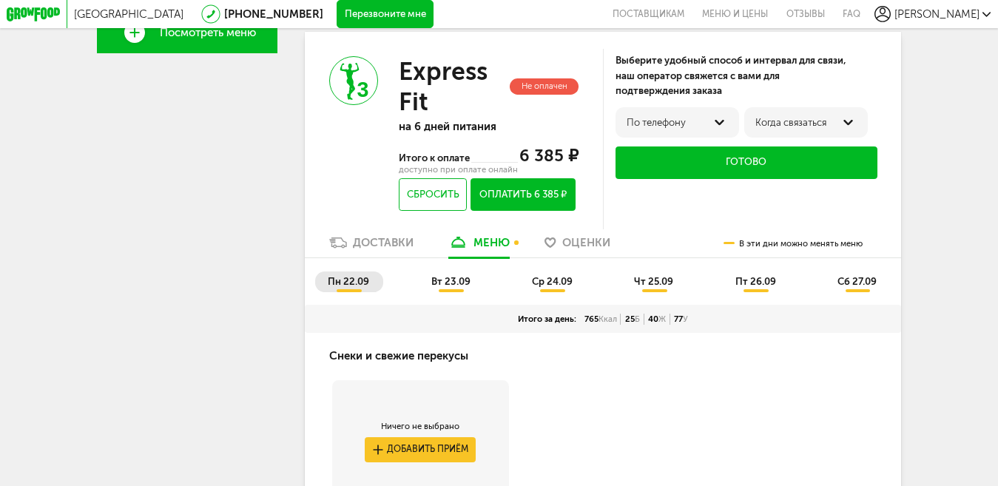
click at [448, 292] on li "вт 23.09" at bounding box center [452, 282] width 66 height 21
click at [538, 287] on span "ср 24.09" at bounding box center [552, 281] width 41 height 11
click at [671, 287] on span "чт 25.09" at bounding box center [653, 281] width 39 height 11
click at [764, 287] on span "пт 26.09" at bounding box center [756, 281] width 41 height 11
click at [859, 281] on li "сб 27.09" at bounding box center [858, 282] width 66 height 21
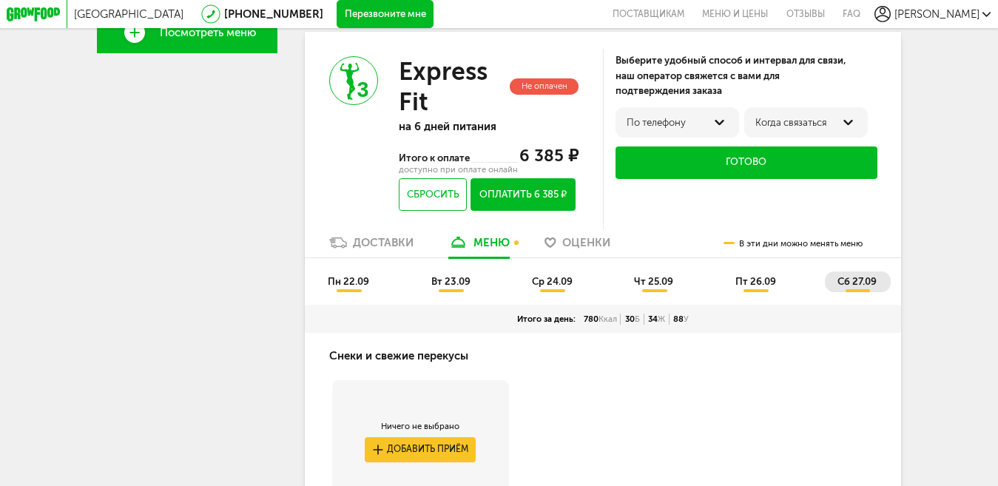
click at [746, 287] on span "пт 26.09" at bounding box center [756, 281] width 41 height 11
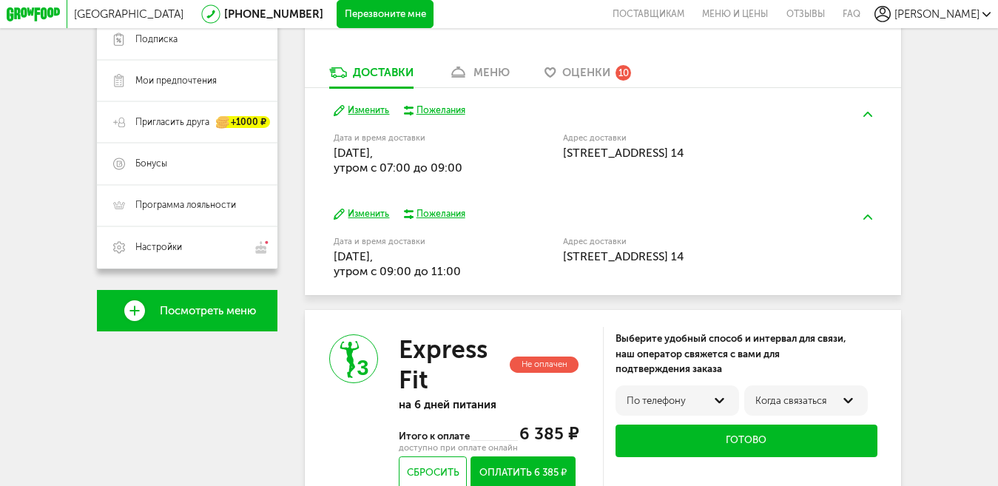
scroll to position [0, 0]
